Goal: Information Seeking & Learning: Find specific fact

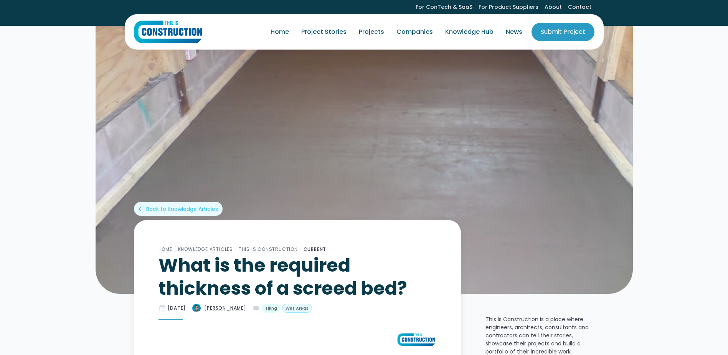
scroll to position [230, 0]
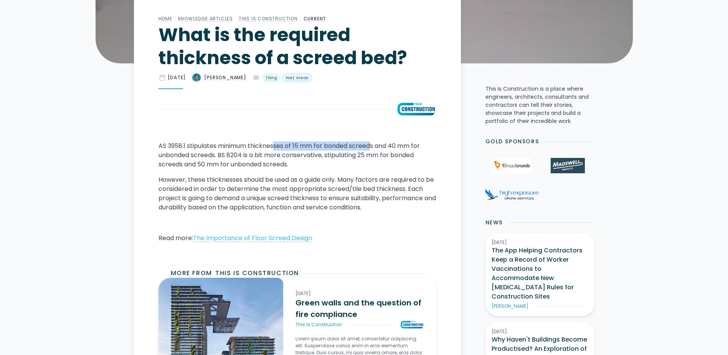
drag, startPoint x: 277, startPoint y: 146, endPoint x: 376, endPoint y: 147, distance: 99.0
click at [376, 147] on p "AS 3958.1 stipulates minimum thicknesses of 15 mm for bonded screeds and 40 mm …" at bounding box center [298, 155] width 278 height 28
click at [207, 158] on p "AS 3958.1 stipulates minimum thicknesses of 15 mm for bonded screeds and 40 mm …" at bounding box center [298, 155] width 278 height 28
drag, startPoint x: 226, startPoint y: 155, endPoint x: 208, endPoint y: 146, distance: 19.7
click at [208, 146] on p "AS 3958.1 stipulates minimum thicknesses of 15 mm for bonded screeds and 40 mm …" at bounding box center [298, 155] width 278 height 28
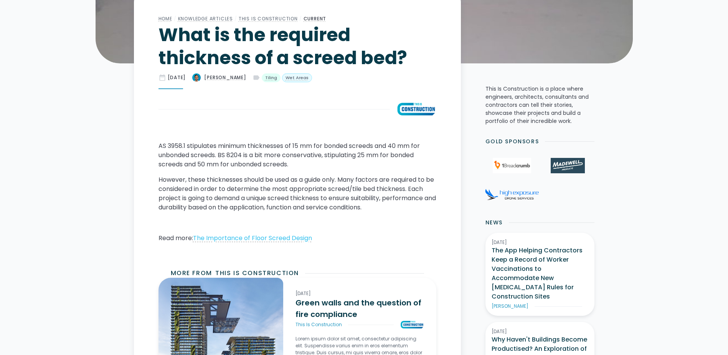
drag, startPoint x: 208, startPoint y: 146, endPoint x: 221, endPoint y: 161, distance: 19.9
click at [221, 161] on p "AS 3958.1 stipulates minimum thicknesses of 15 mm for bonded screeds and 40 mm …" at bounding box center [298, 155] width 278 height 28
drag, startPoint x: 179, startPoint y: 165, endPoint x: 238, endPoint y: 164, distance: 59.5
click at [238, 164] on p "AS 3958.1 stipulates minimum thicknesses of 15 mm for bonded screeds and 40 mm …" at bounding box center [298, 155] width 278 height 28
drag, startPoint x: 238, startPoint y: 164, endPoint x: 191, endPoint y: 166, distance: 47.3
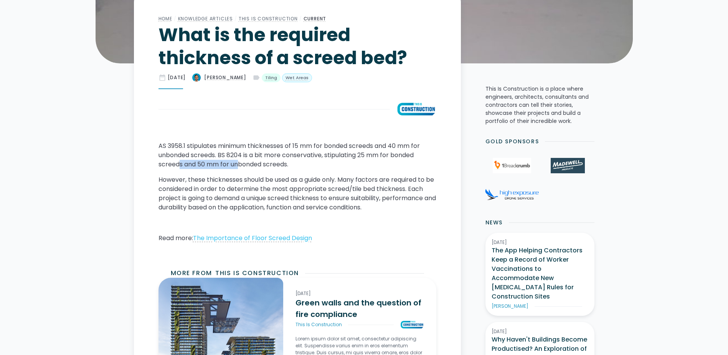
click at [191, 166] on p "AS 3958.1 stipulates minimum thicknesses of 15 mm for bonded screeds and 40 mm …" at bounding box center [298, 155] width 278 height 28
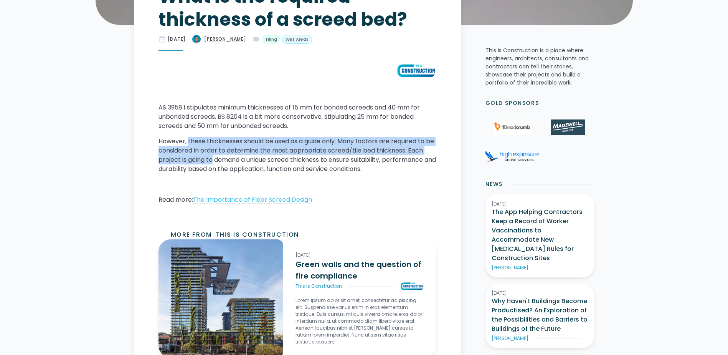
drag, startPoint x: 200, startPoint y: 141, endPoint x: 213, endPoint y: 160, distance: 23.7
click at [213, 160] on p "However, these thicknesses should be used as a guide only. Many factors are req…" at bounding box center [298, 155] width 278 height 37
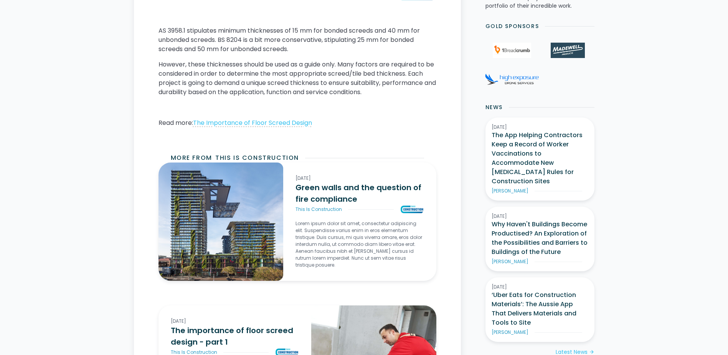
click at [113, 167] on div "Home / Knowledge Articles / This Is Construction / Current What is the required…" at bounding box center [364, 171] width 728 height 984
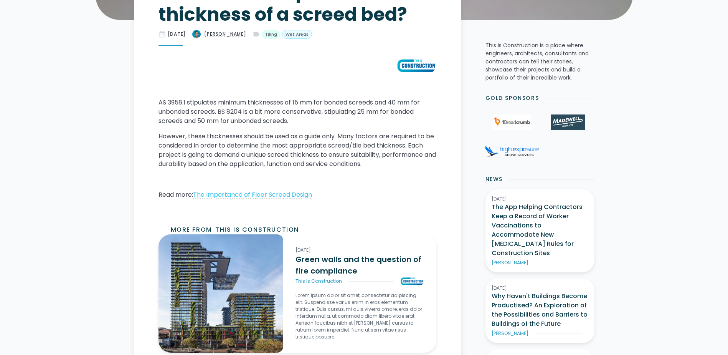
scroll to position [235, 0]
